Goal: Task Accomplishment & Management: Use online tool/utility

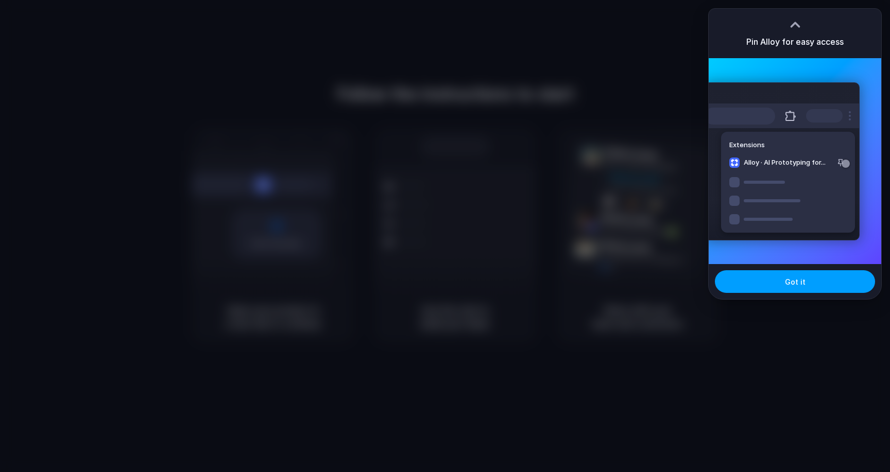
click at [814, 282] on button "Got it" at bounding box center [795, 282] width 160 height 23
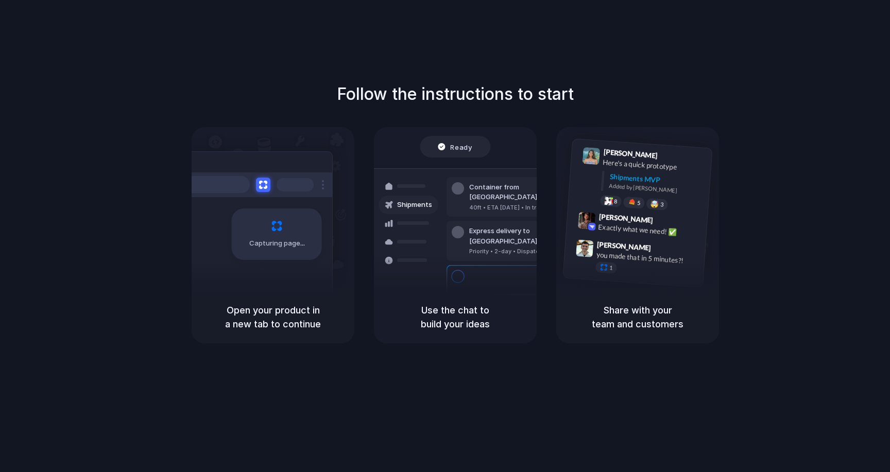
click at [857, 79] on div "Follow the instructions to start Capturing page Open your product in a new tab …" at bounding box center [455, 246] width 911 height 493
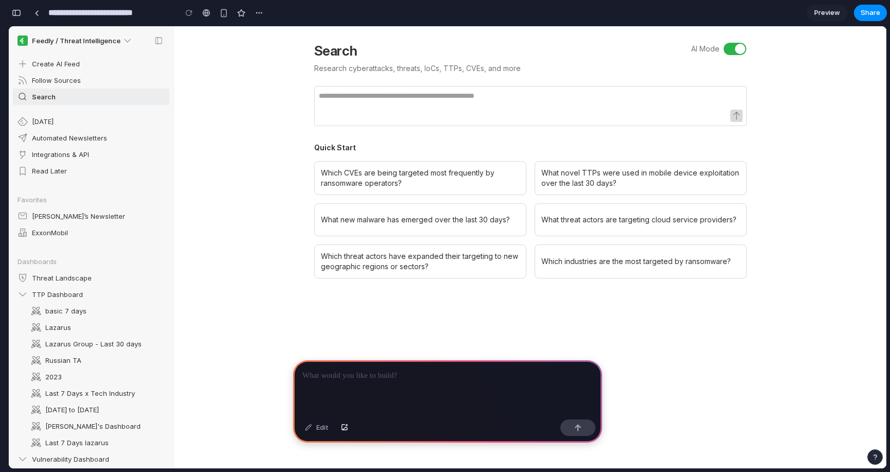
click at [20, 15] on div "button" at bounding box center [16, 12] width 9 height 7
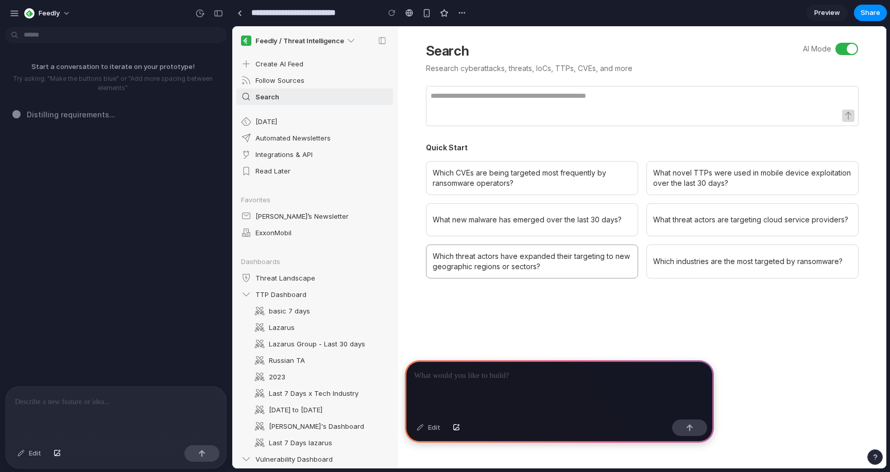
click at [481, 258] on div "Which threat actors have expanded their targeting to new geographic regions or …" at bounding box center [532, 262] width 212 height 34
click at [490, 267] on div "Which threat actors have expanded their targeting to new geographic regions or …" at bounding box center [532, 262] width 212 height 34
click at [467, 301] on div at bounding box center [642, 293] width 433 height 29
click at [464, 381] on p at bounding box center [559, 376] width 291 height 12
click at [438, 426] on div "Edit" at bounding box center [429, 428] width 34 height 16
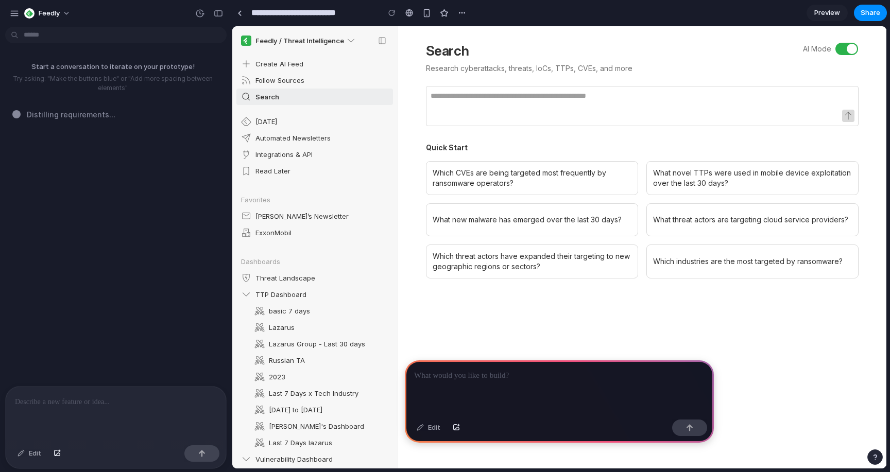
click at [450, 378] on p at bounding box center [559, 376] width 291 height 12
click at [239, 14] on div at bounding box center [240, 13] width 5 height 6
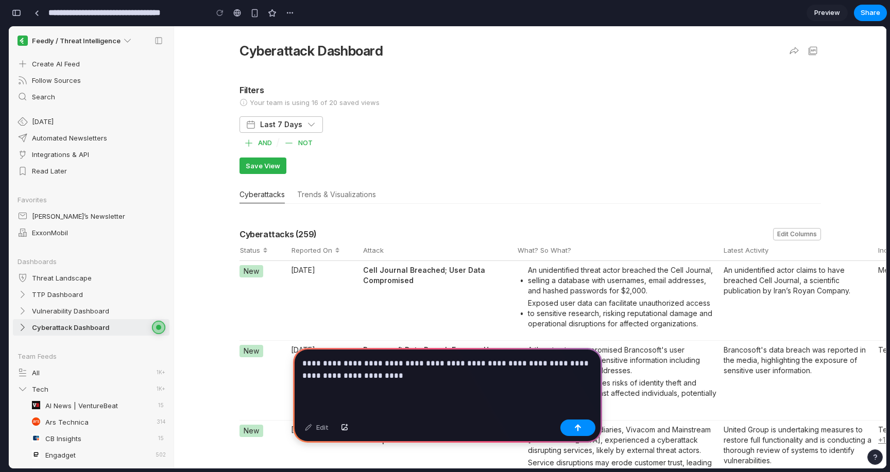
click at [491, 368] on p "**********" at bounding box center [447, 370] width 291 height 25
click at [541, 380] on p "**********" at bounding box center [447, 370] width 291 height 25
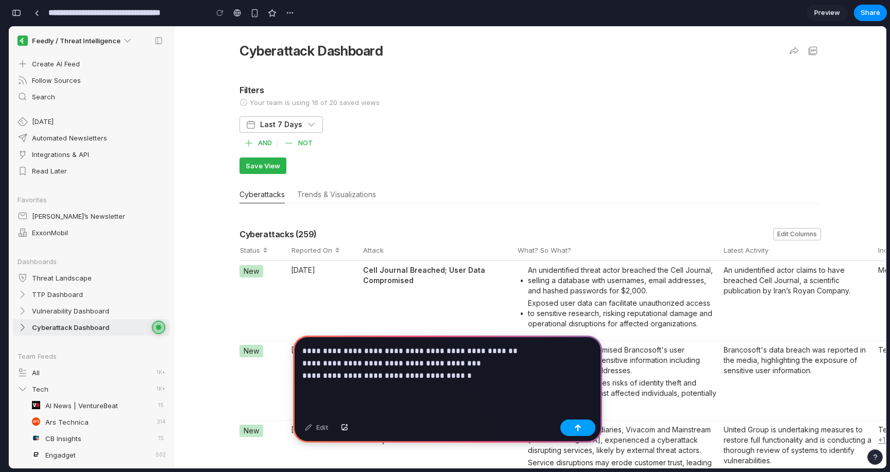
click at [585, 428] on button "button" at bounding box center [578, 428] width 35 height 16
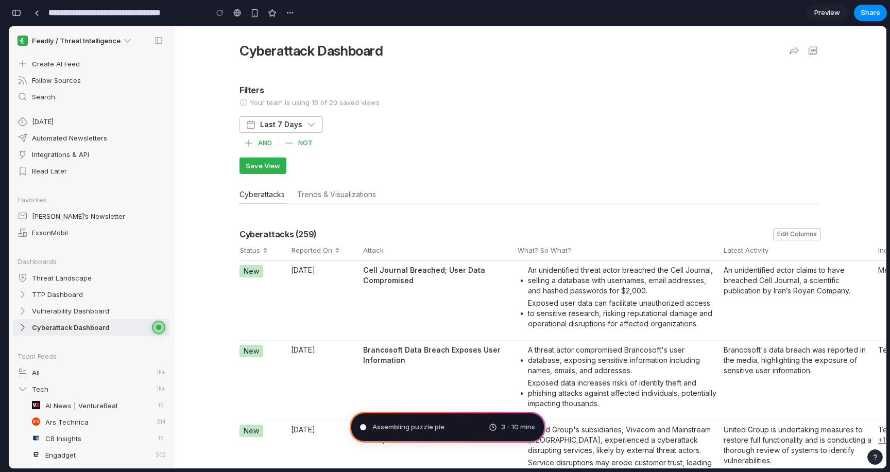
type input "**********"
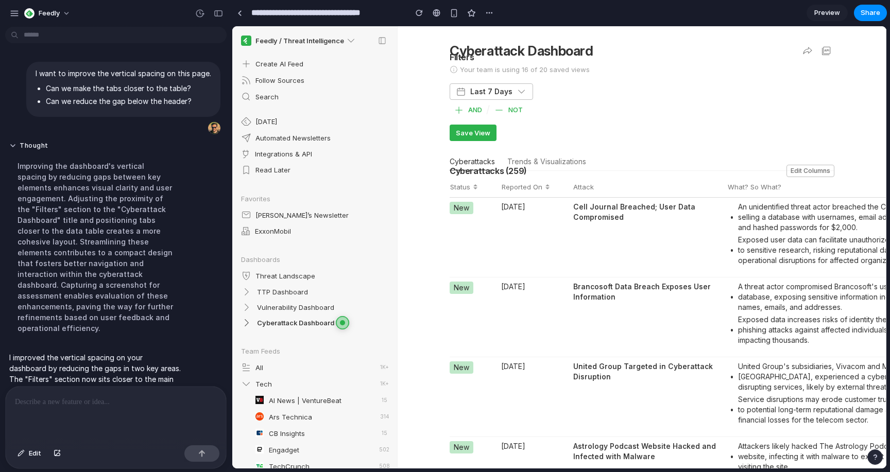
scroll to position [53, 0]
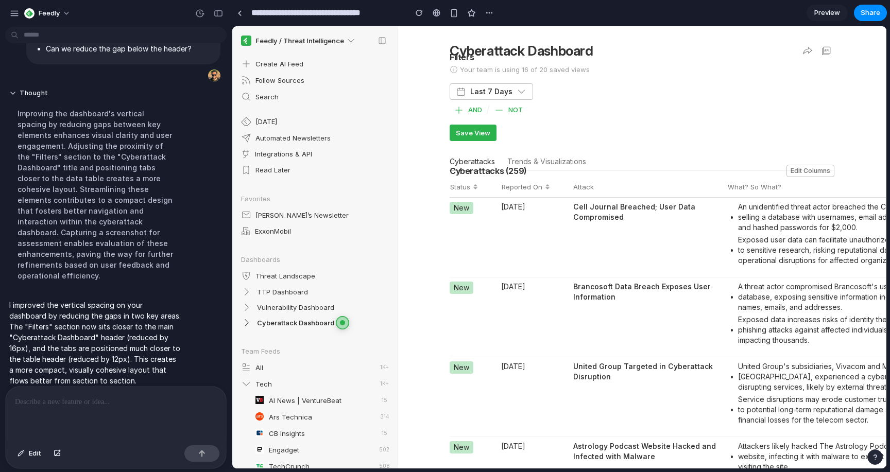
click at [563, 189] on div "Reported On" at bounding box center [534, 187] width 66 height 10
click at [30, 458] on span "Edit" at bounding box center [35, 454] width 12 height 10
click at [511, 172] on div at bounding box center [560, 248] width 654 height 442
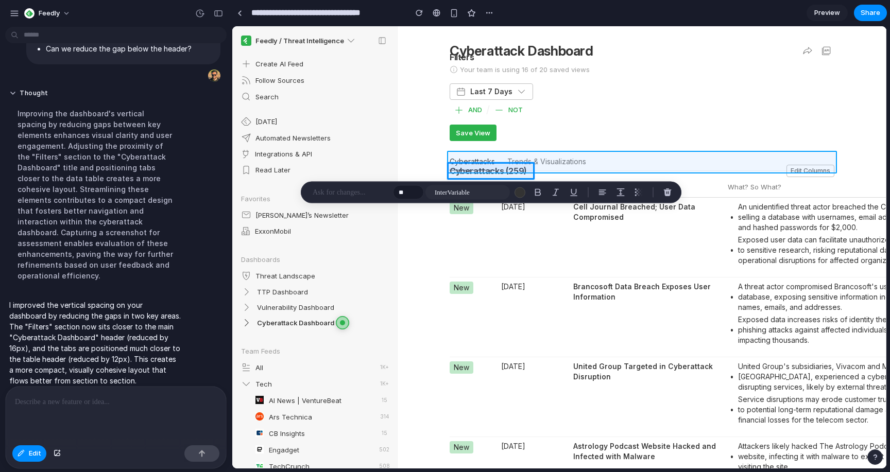
click at [613, 162] on div at bounding box center [560, 248] width 654 height 442
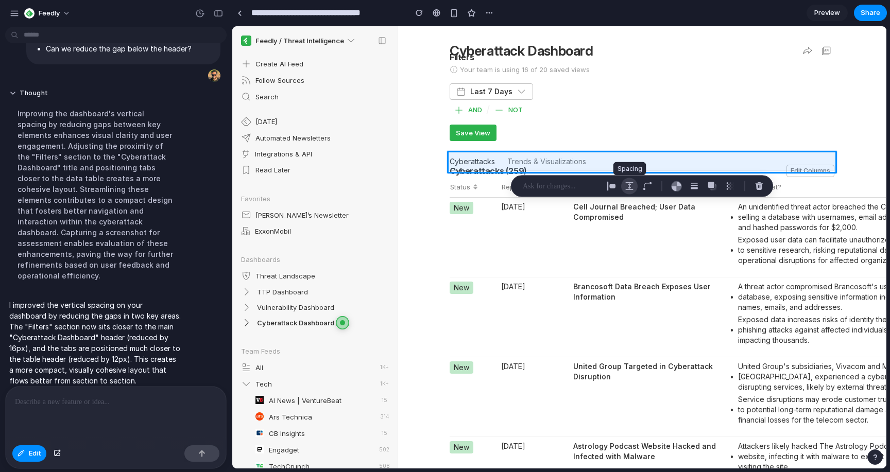
click at [629, 184] on div "button" at bounding box center [629, 186] width 9 height 9
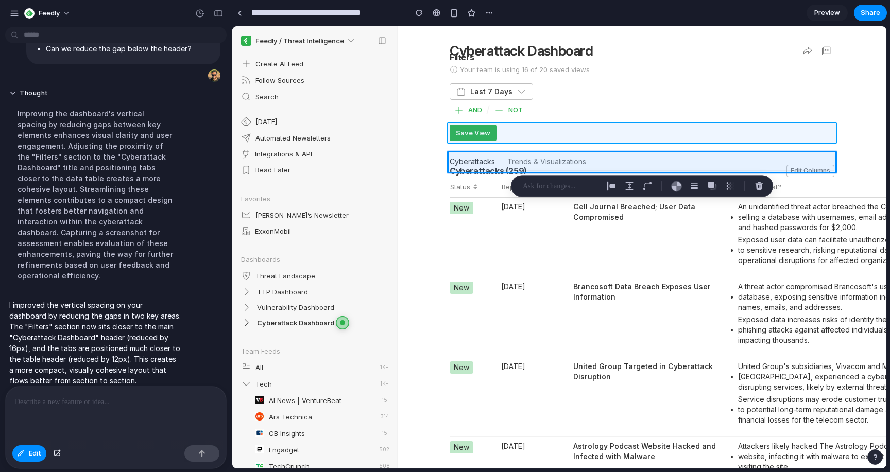
click at [538, 137] on div at bounding box center [560, 248] width 654 height 442
type input "*"
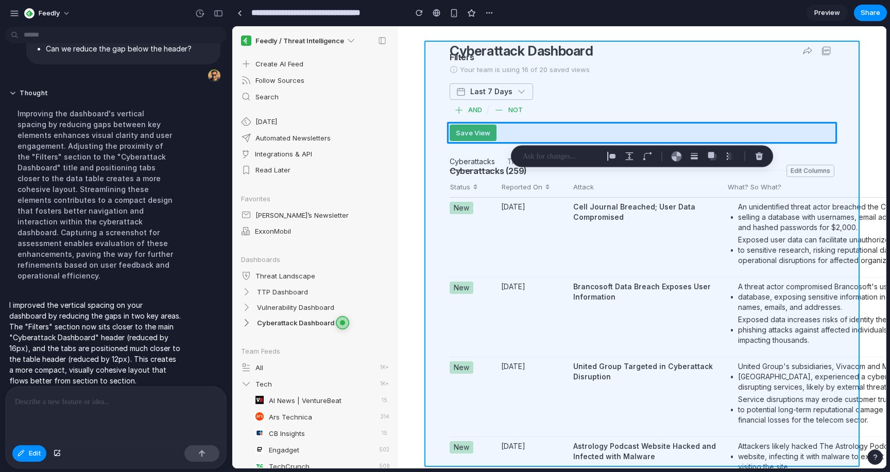
click at [504, 148] on div at bounding box center [560, 248] width 654 height 442
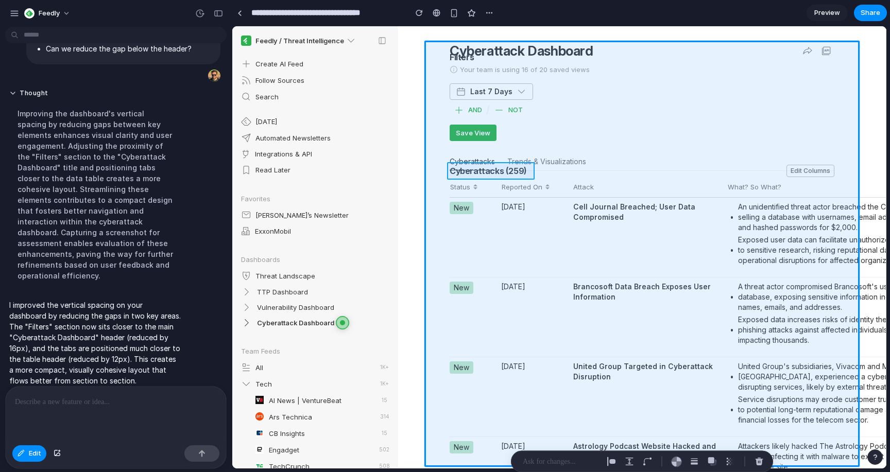
click at [459, 170] on div at bounding box center [560, 248] width 654 height 442
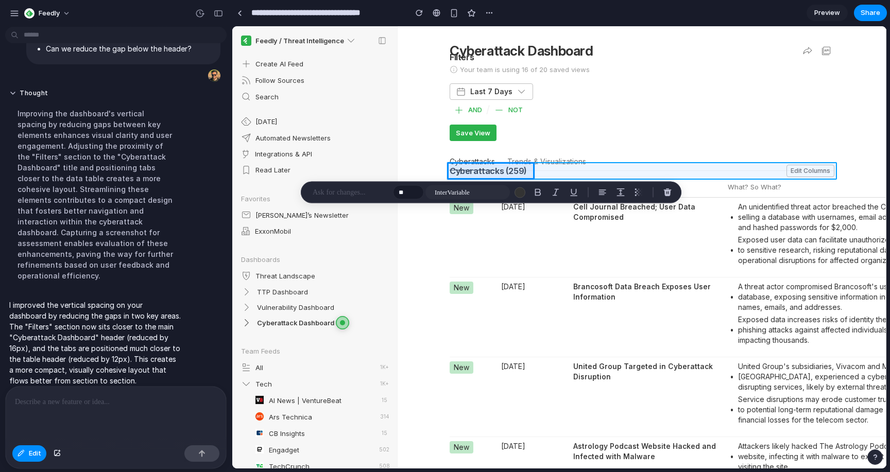
click at [626, 172] on div at bounding box center [560, 248] width 654 height 442
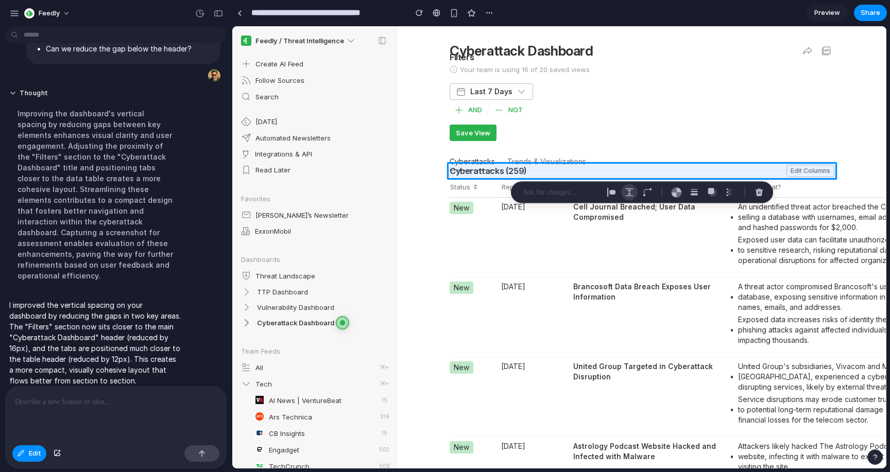
click at [625, 194] on div "button" at bounding box center [629, 192] width 9 height 9
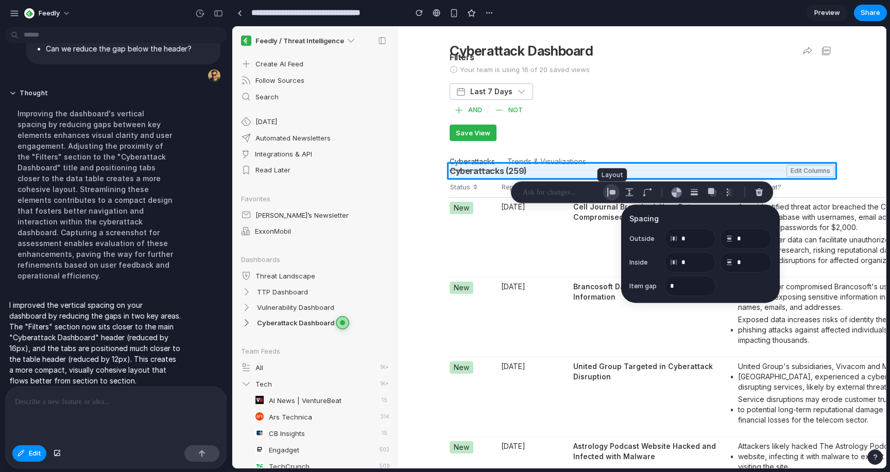
click at [607, 189] on div "button" at bounding box center [611, 192] width 9 height 9
select select "**********"
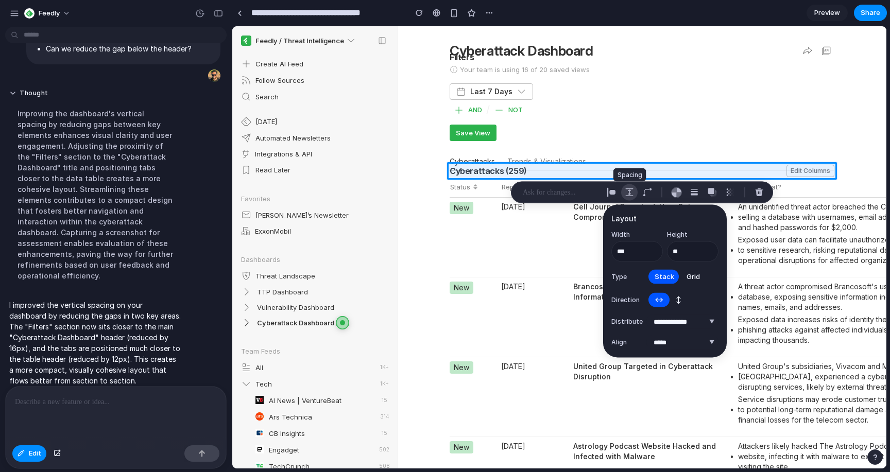
click at [622, 191] on button "button" at bounding box center [629, 192] width 16 height 16
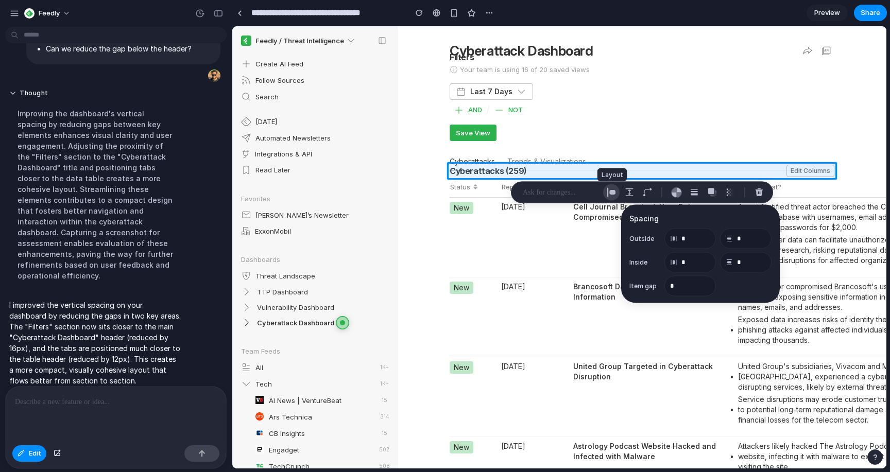
click at [615, 192] on div "button" at bounding box center [611, 192] width 9 height 9
select select "**********"
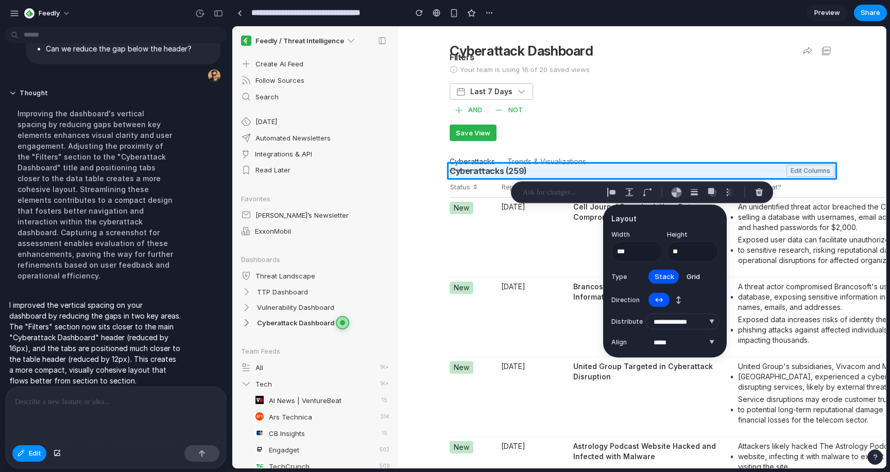
click at [696, 318] on select "**********" at bounding box center [683, 322] width 72 height 14
click at [565, 197] on p at bounding box center [561, 193] width 76 height 12
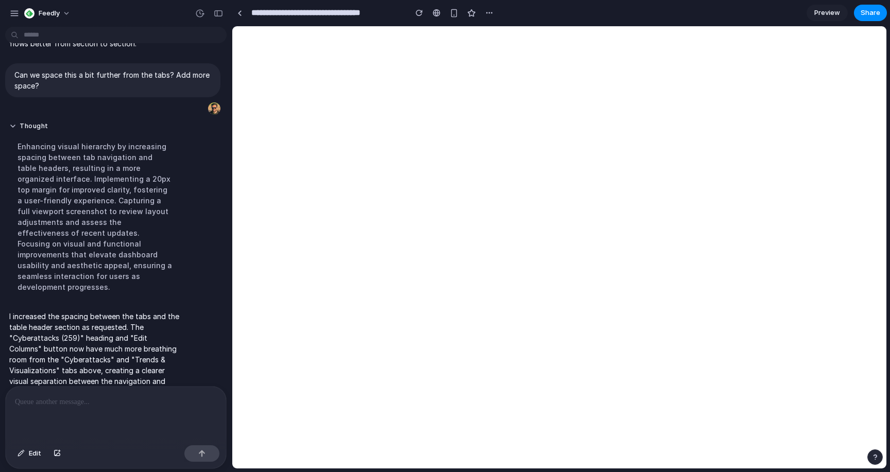
scroll to position [0, 0]
